Goal: Obtain resource: Obtain resource

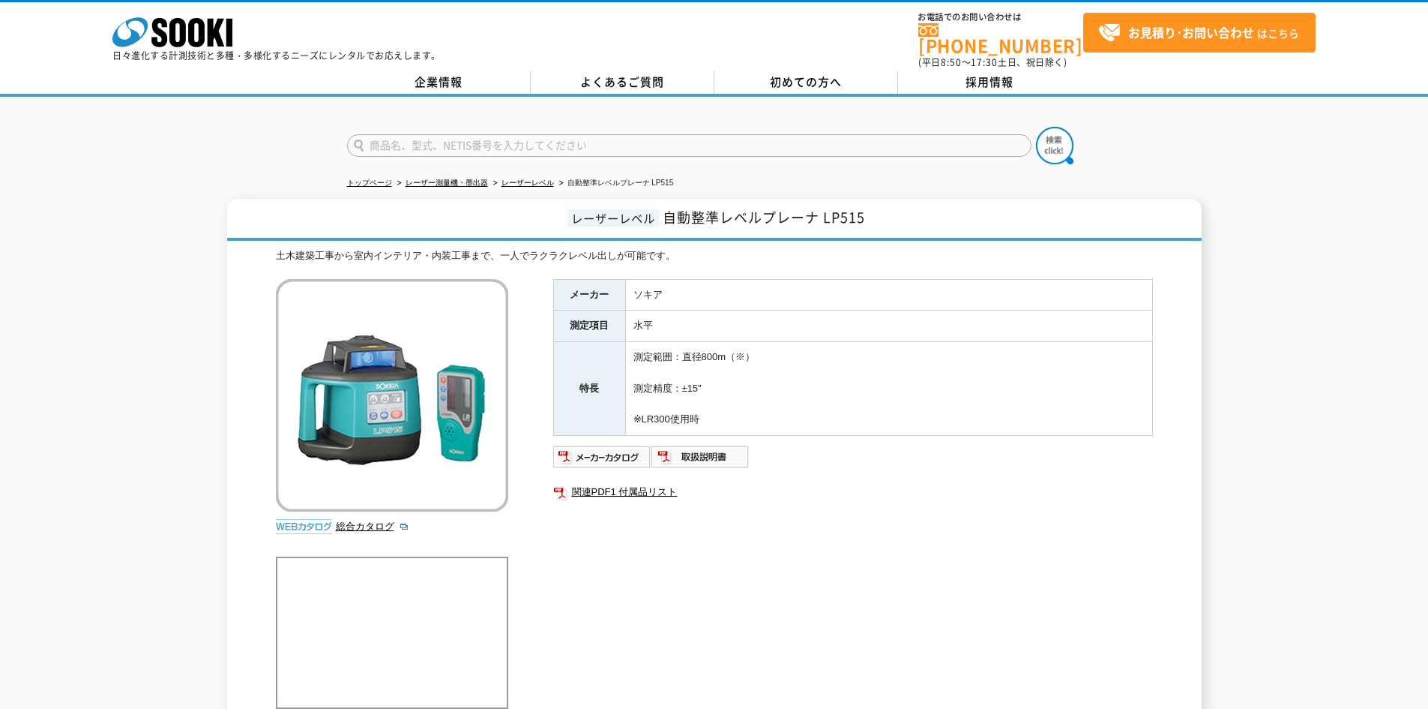
click at [7, 334] on div "レーザーレベル 自動整準レベルプレーナ LP515 土木建築工事から室内インテリア・内装工事まで、一人でラクラクレベル出しが可能です。 総合カタログ メーカー…" at bounding box center [714, 465] width 1428 height 533
click at [942, 342] on td "測定範囲：直径800m（※） 測定精度：±15″ ※LR300使用時" at bounding box center [888, 389] width 527 height 94
click at [606, 452] on img at bounding box center [602, 457] width 98 height 24
